Goal: Task Accomplishment & Management: Use online tool/utility

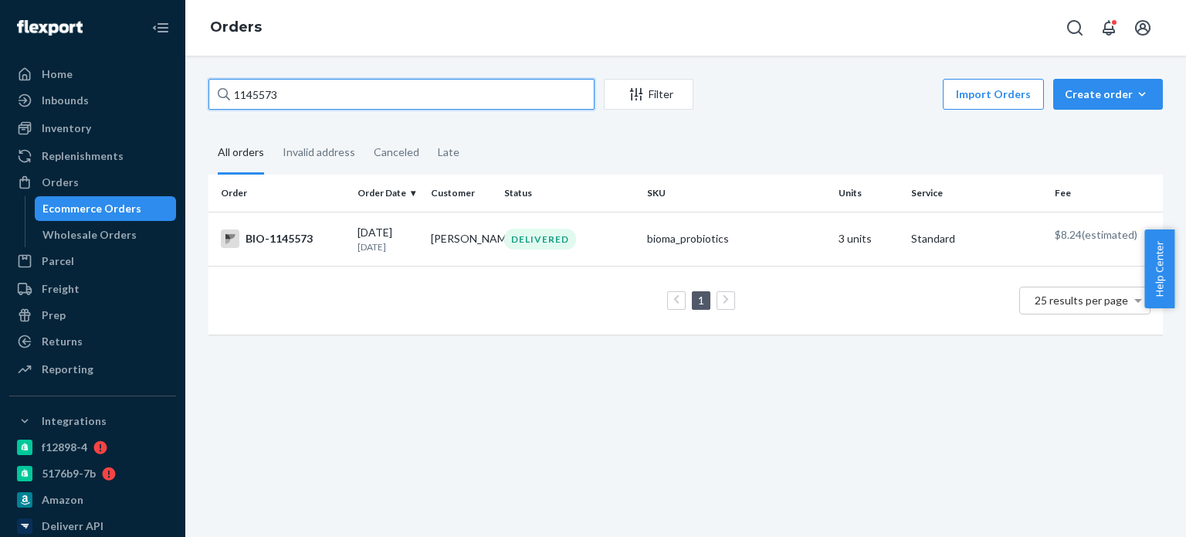
click at [445, 89] on input "1145573" at bounding box center [401, 94] width 386 height 31
paste input "[PERSON_NAME][EMAIL_ADDRESS][DOMAIN_NAME]"
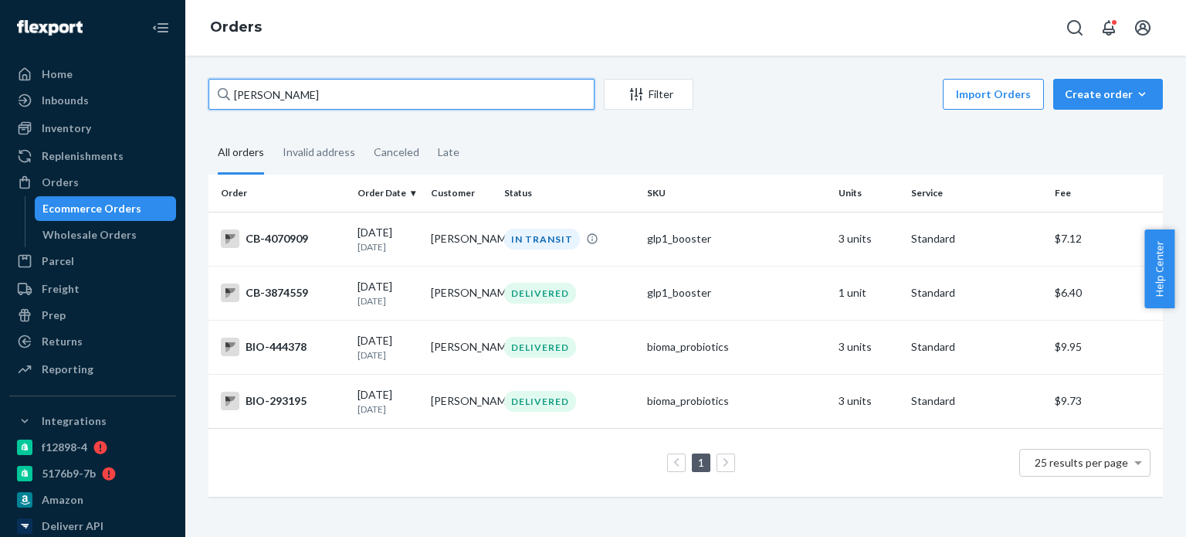
type input "[PERSON_NAME]"
click at [303, 86] on input "[PERSON_NAME]" at bounding box center [401, 94] width 386 height 31
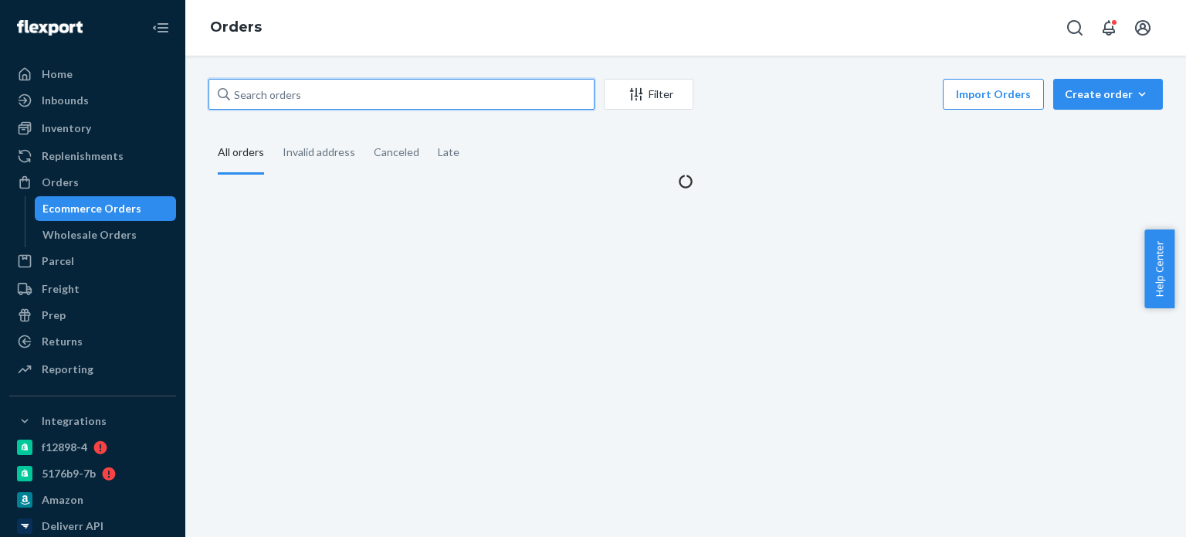
paste input "1145520"
type input "1"
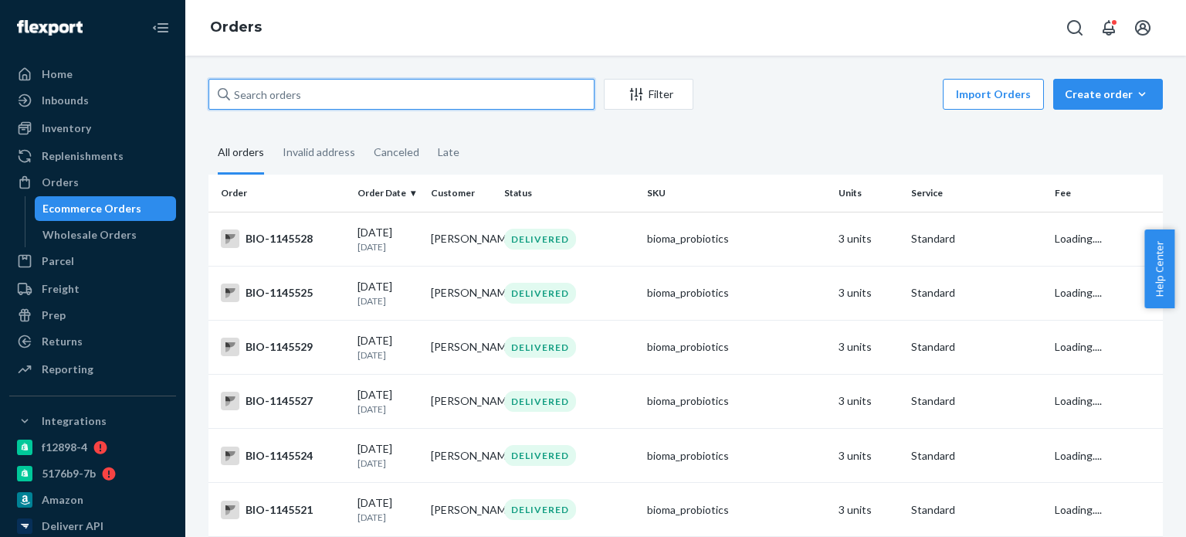
paste input "2278403"
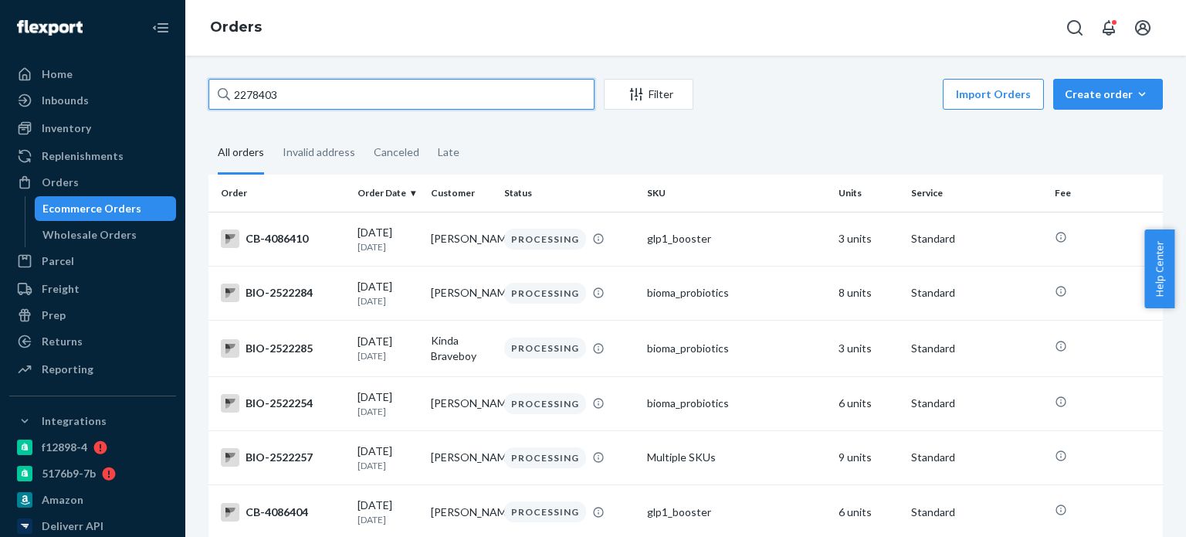
type input "2278403"
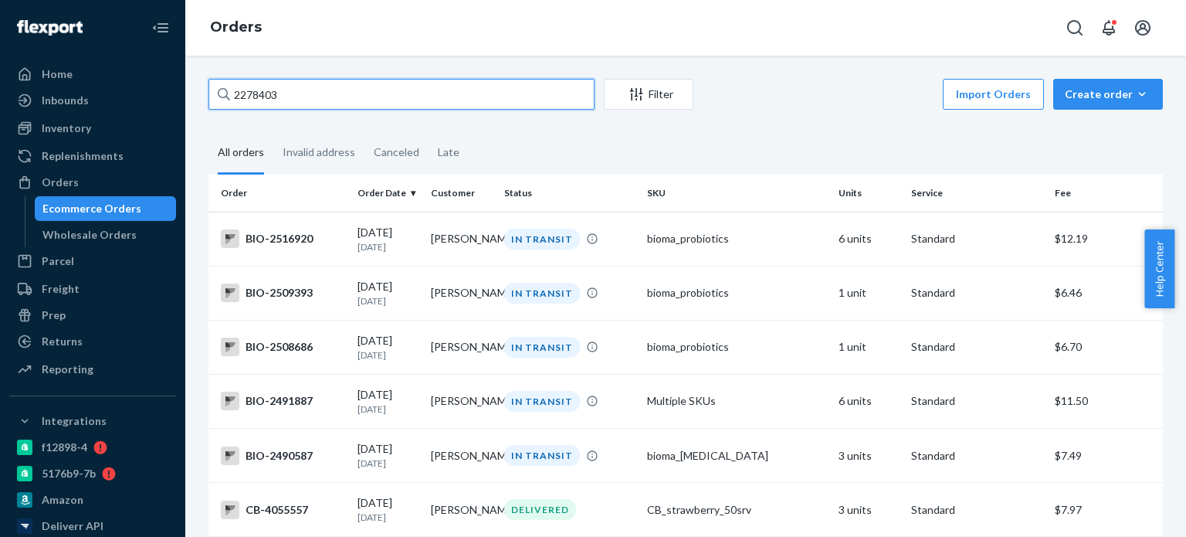
click at [376, 102] on input "2278403" at bounding box center [401, 94] width 386 height 31
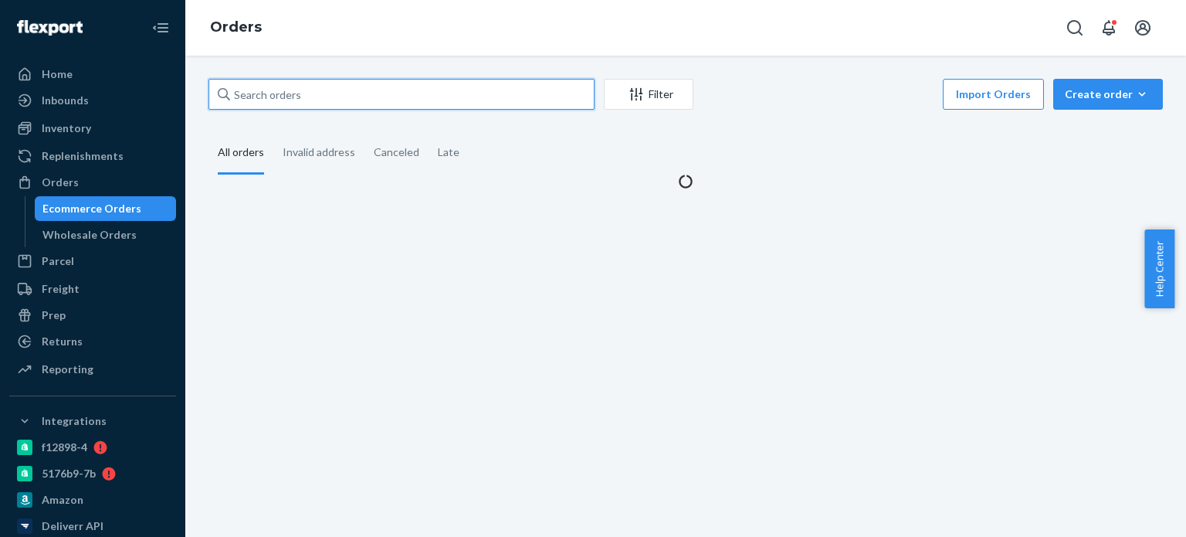
paste input "2278179"
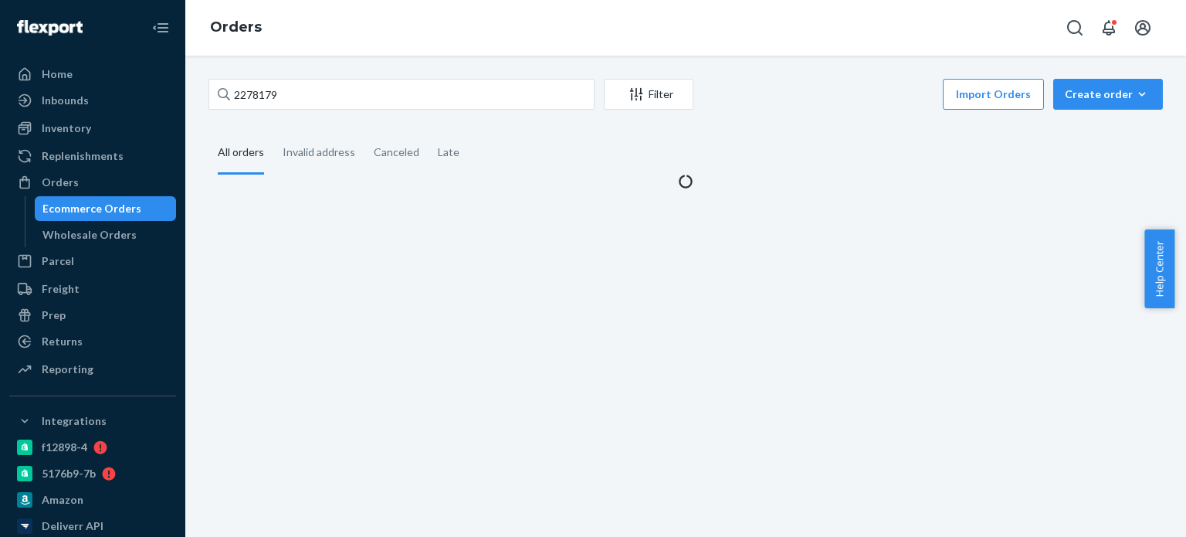
click at [391, 126] on div "2278179 Filter Import Orders Create order Ecommerce order Removal order All ord…" at bounding box center [685, 134] width 977 height 110
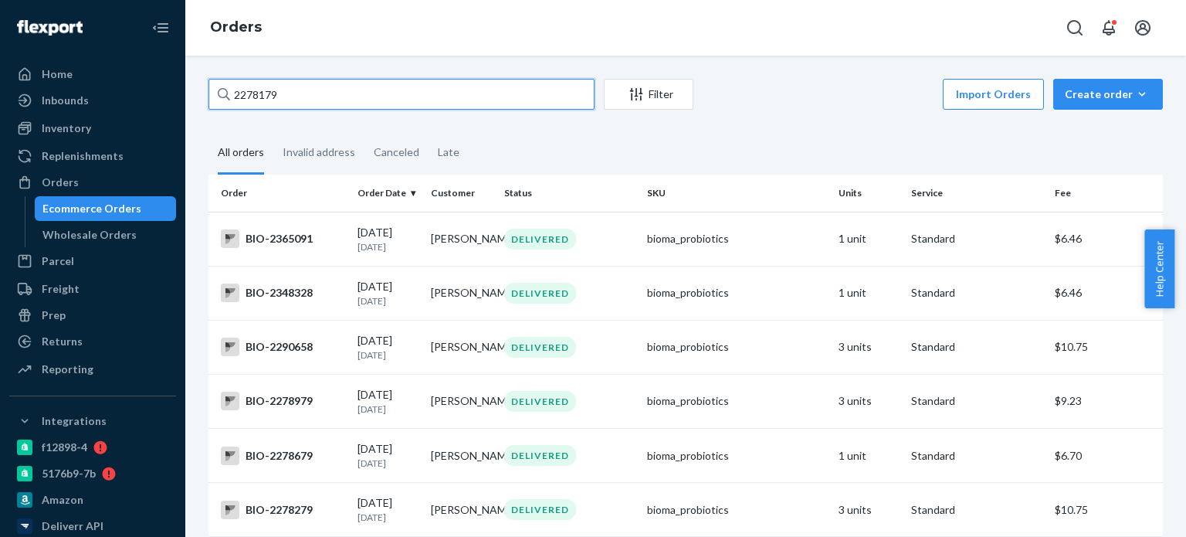
click at [381, 92] on input "2278179" at bounding box center [401, 94] width 386 height 31
click at [380, 89] on input "2278179" at bounding box center [401, 94] width 386 height 31
paste input "[PERSON_NAME]"
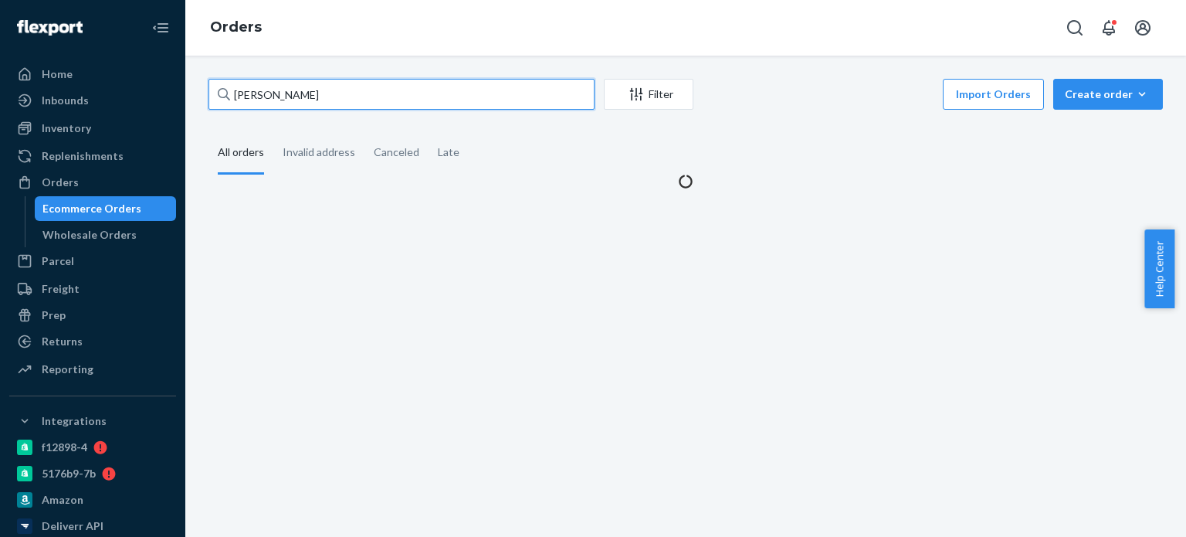
type input "[PERSON_NAME]"
